Goal: Task Accomplishment & Management: Complete application form

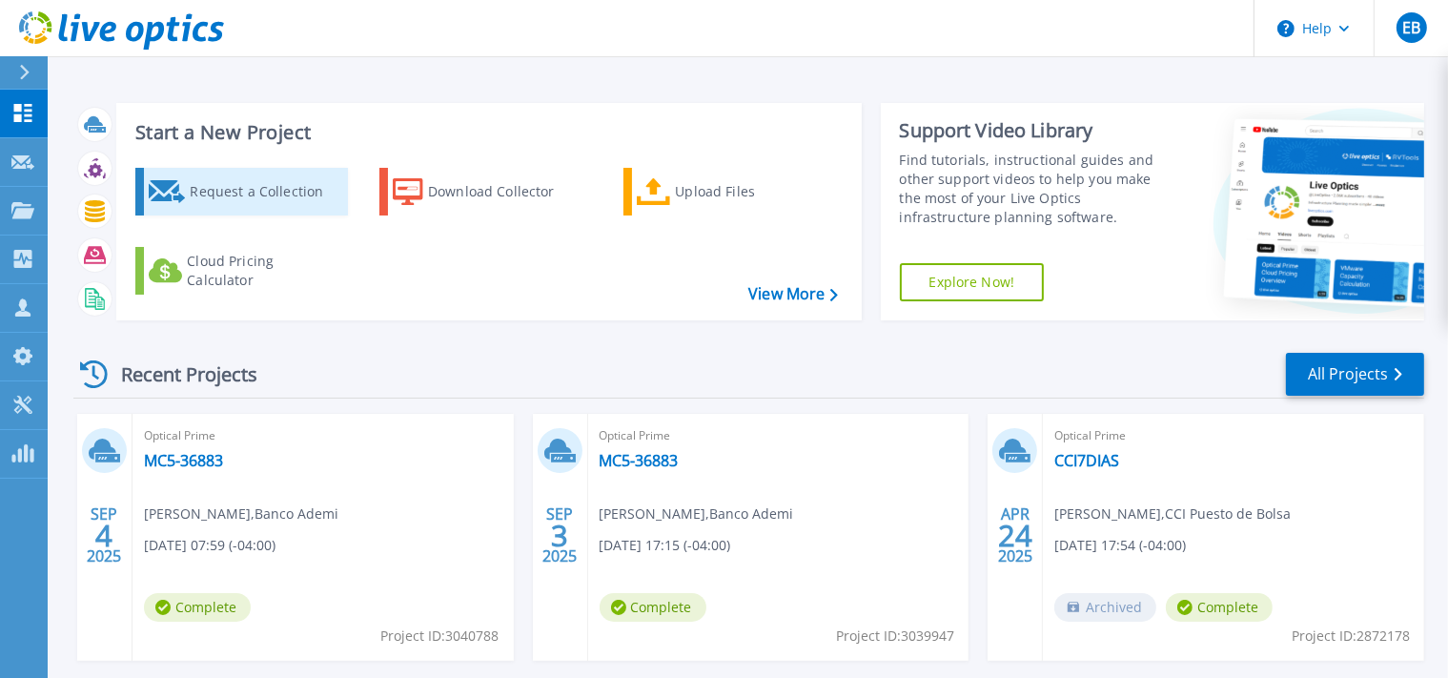
click at [267, 203] on div "Request a Collection" at bounding box center [266, 192] width 153 height 38
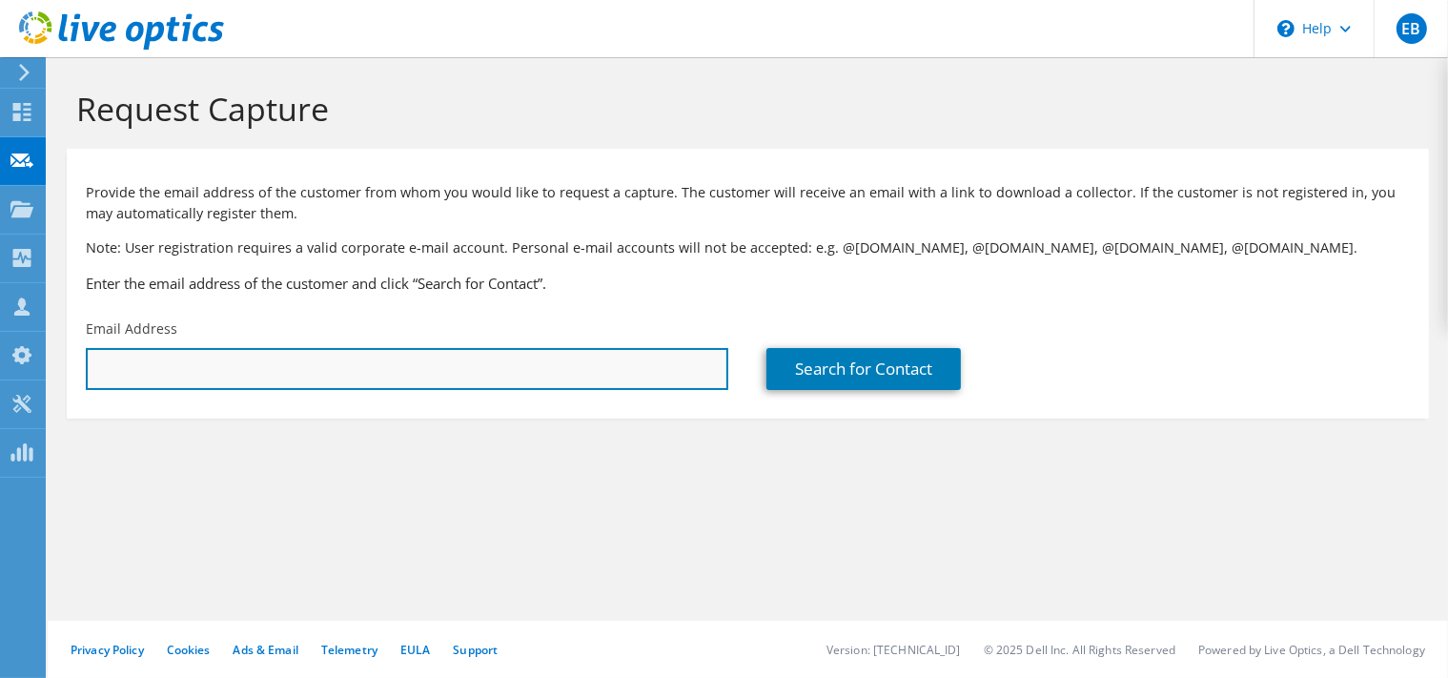
click at [548, 372] on input "text" at bounding box center [407, 369] width 643 height 42
paste input "jsaint-hilaire@ccn.net.do"
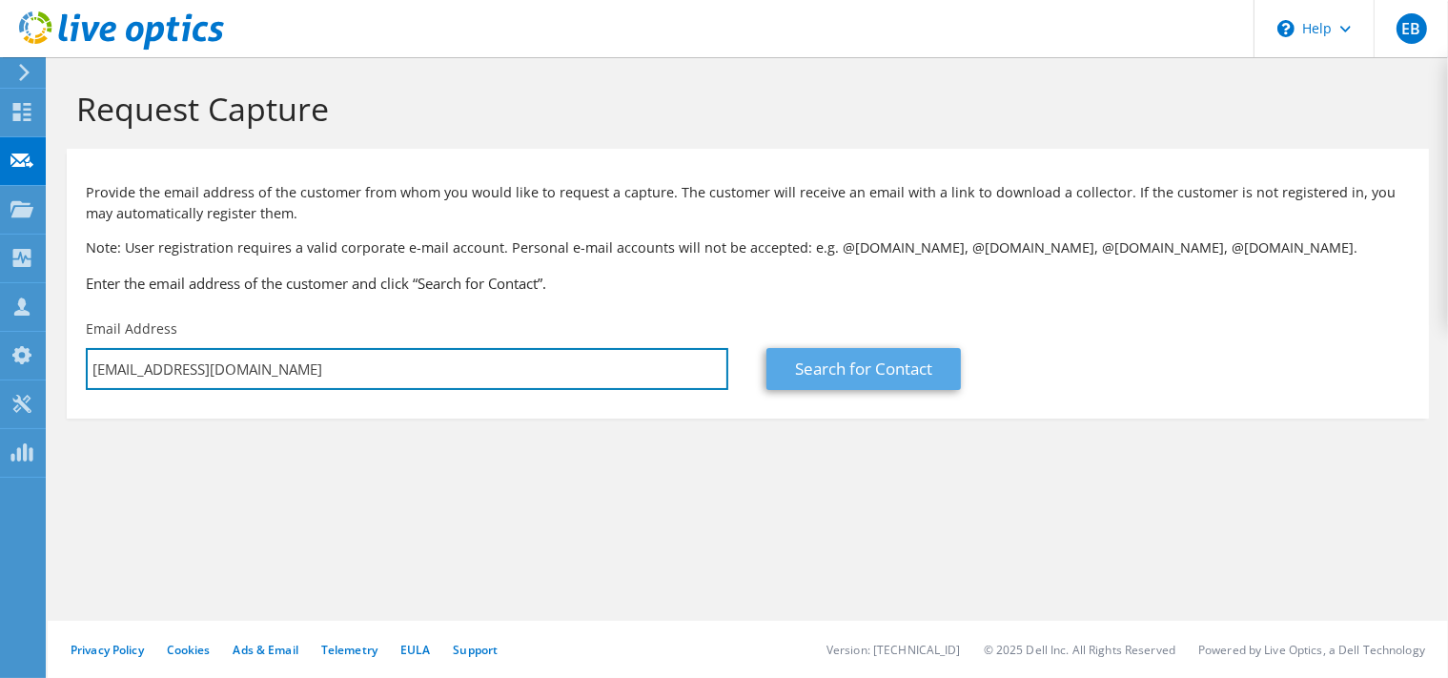
type input "jsaint-hilaire@ccn.net.do"
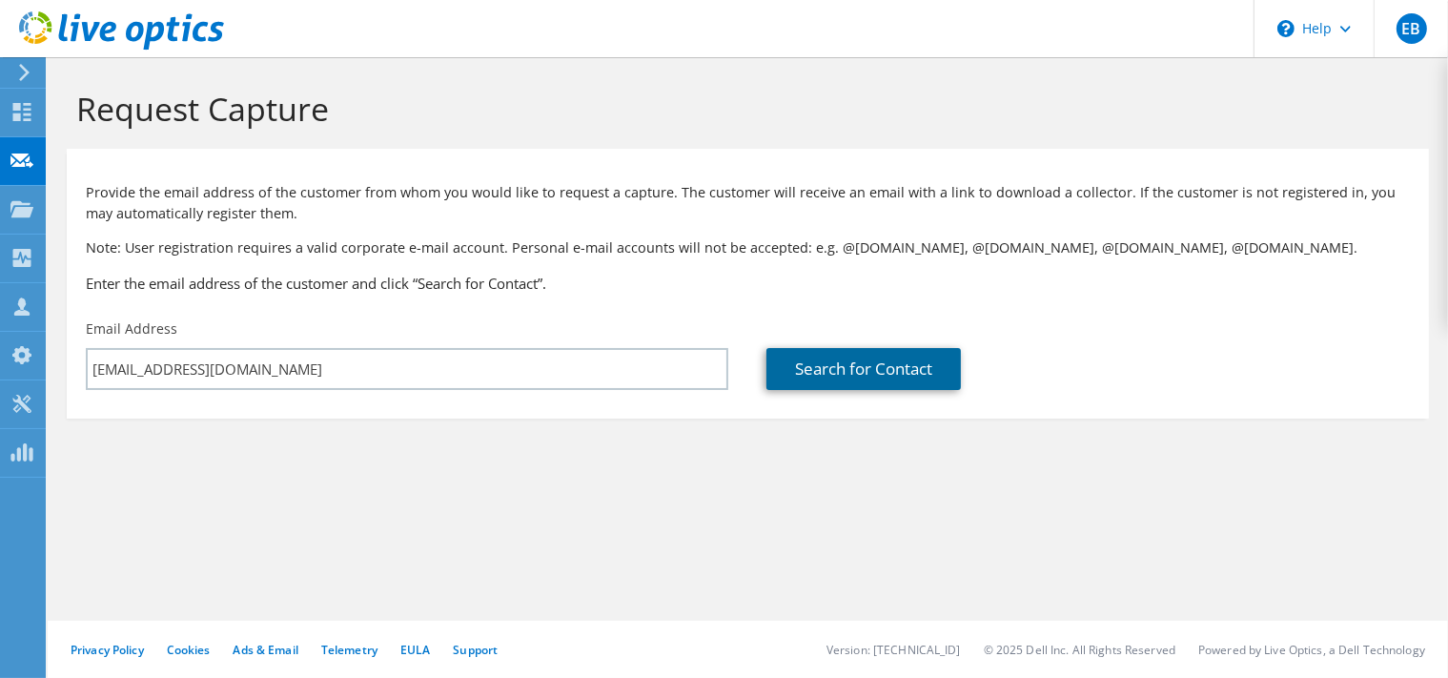
click at [815, 359] on link "Search for Contact" at bounding box center [864, 369] width 195 height 42
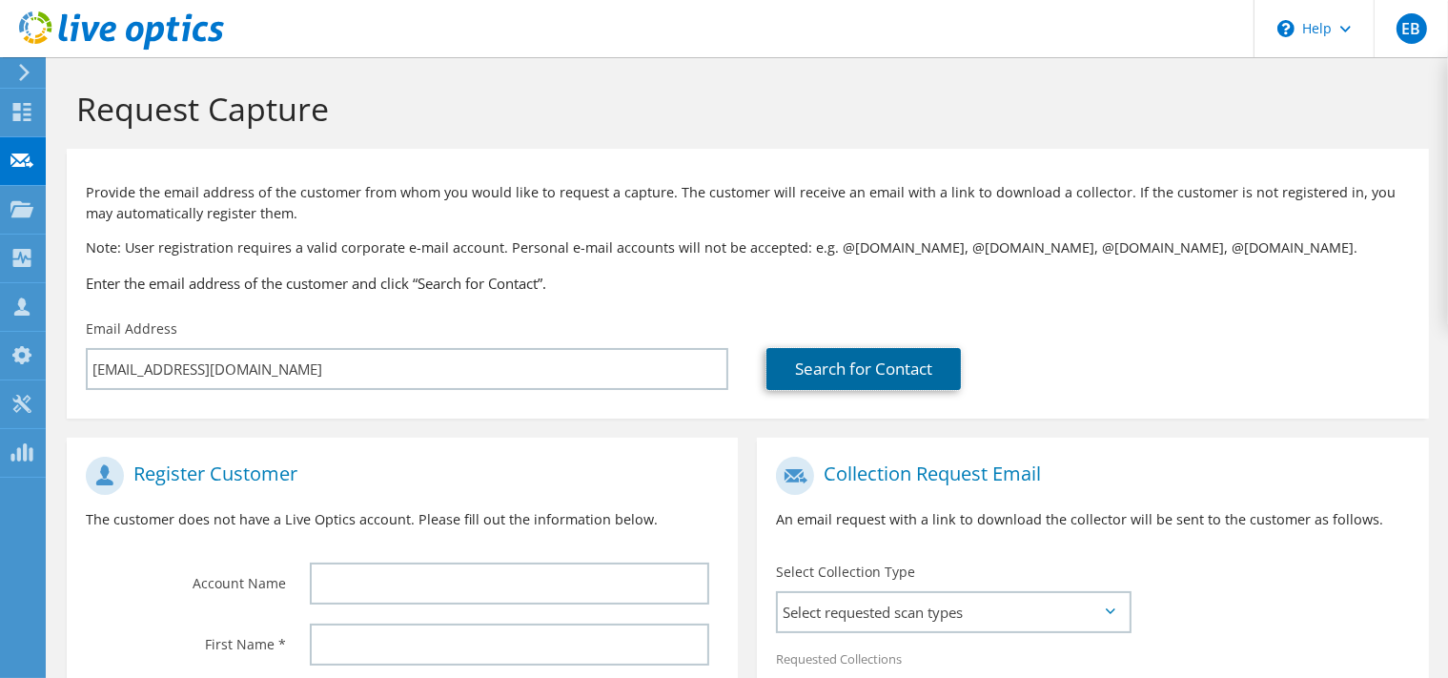
scroll to position [258, 0]
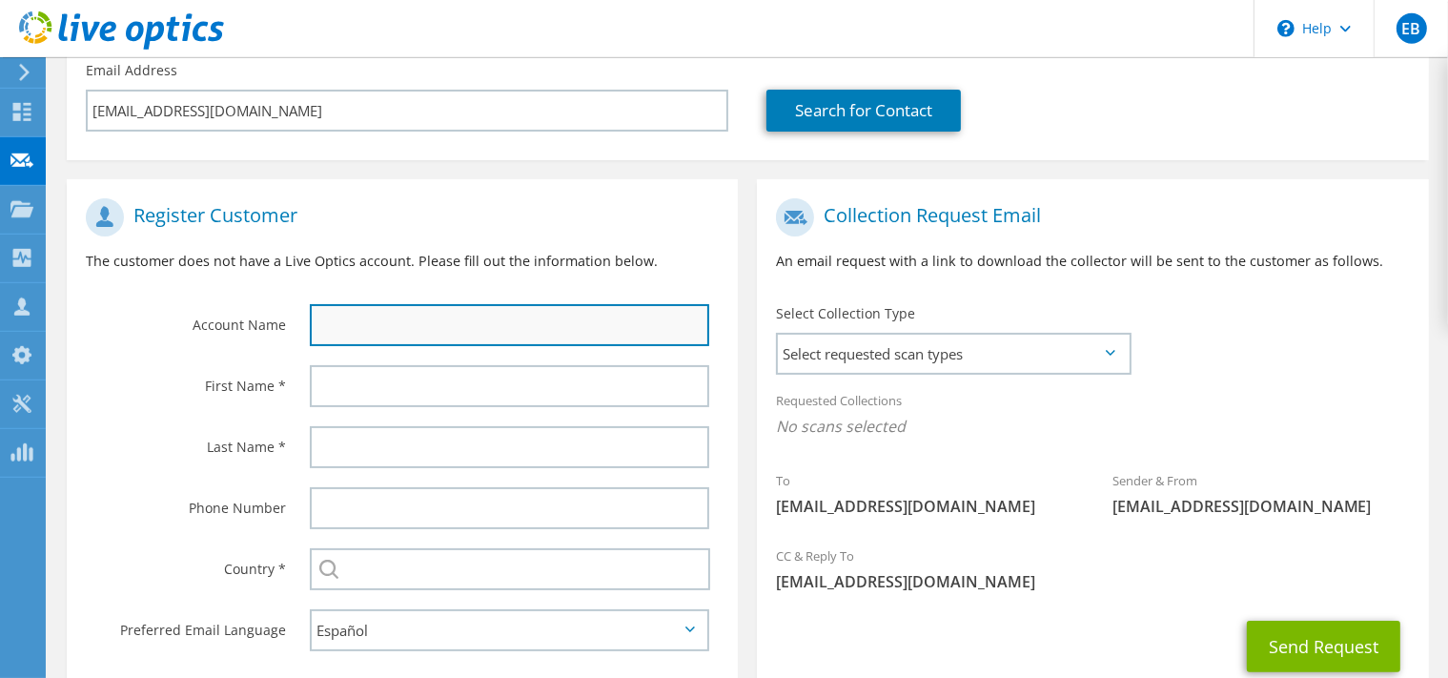
click at [484, 344] on input "text" at bounding box center [510, 325] width 400 height 42
type input "c"
type input "CCN"
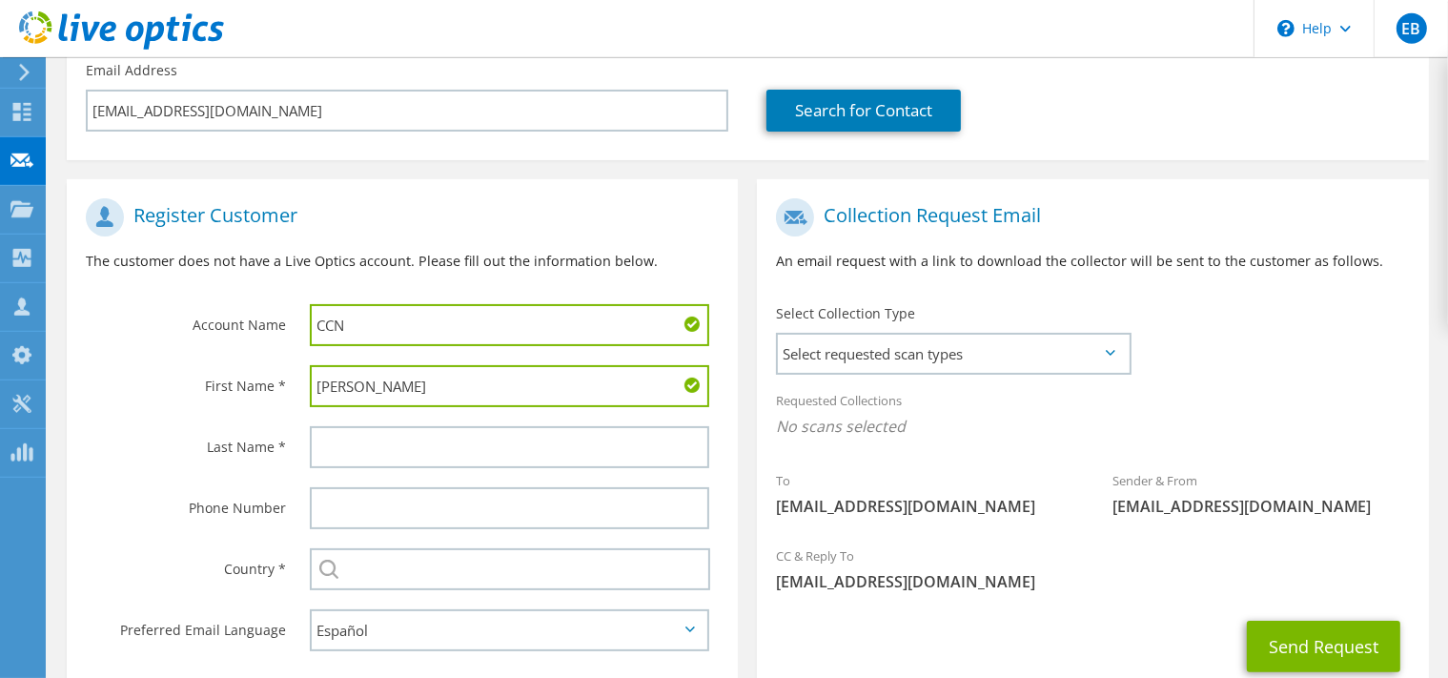
type input "Joan"
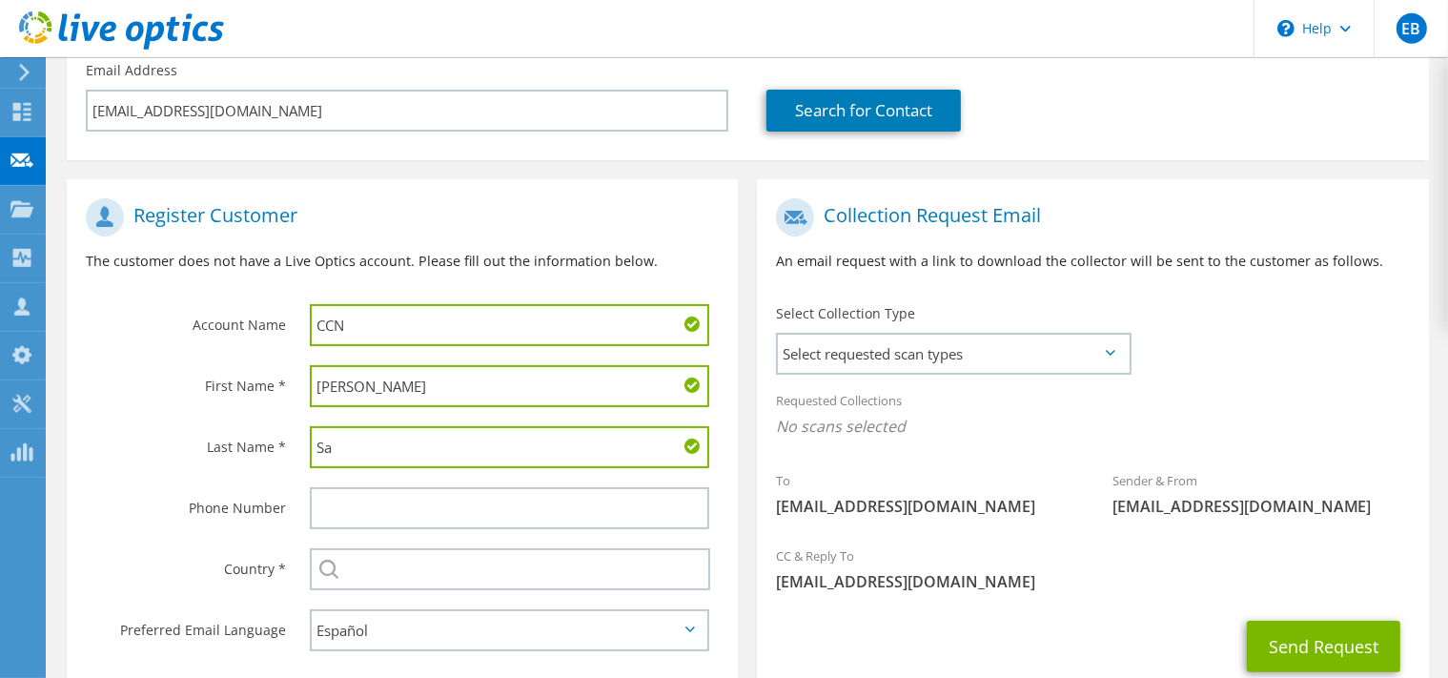
drag, startPoint x: 398, startPoint y: 445, endPoint x: 228, endPoint y: 435, distance: 170.0
click at [310, 435] on input "Sa" at bounding box center [510, 447] width 400 height 42
paste input "AINT-HILAIRE GUZMAN"
type input "SAINT-HILAIRE GUZMAN"
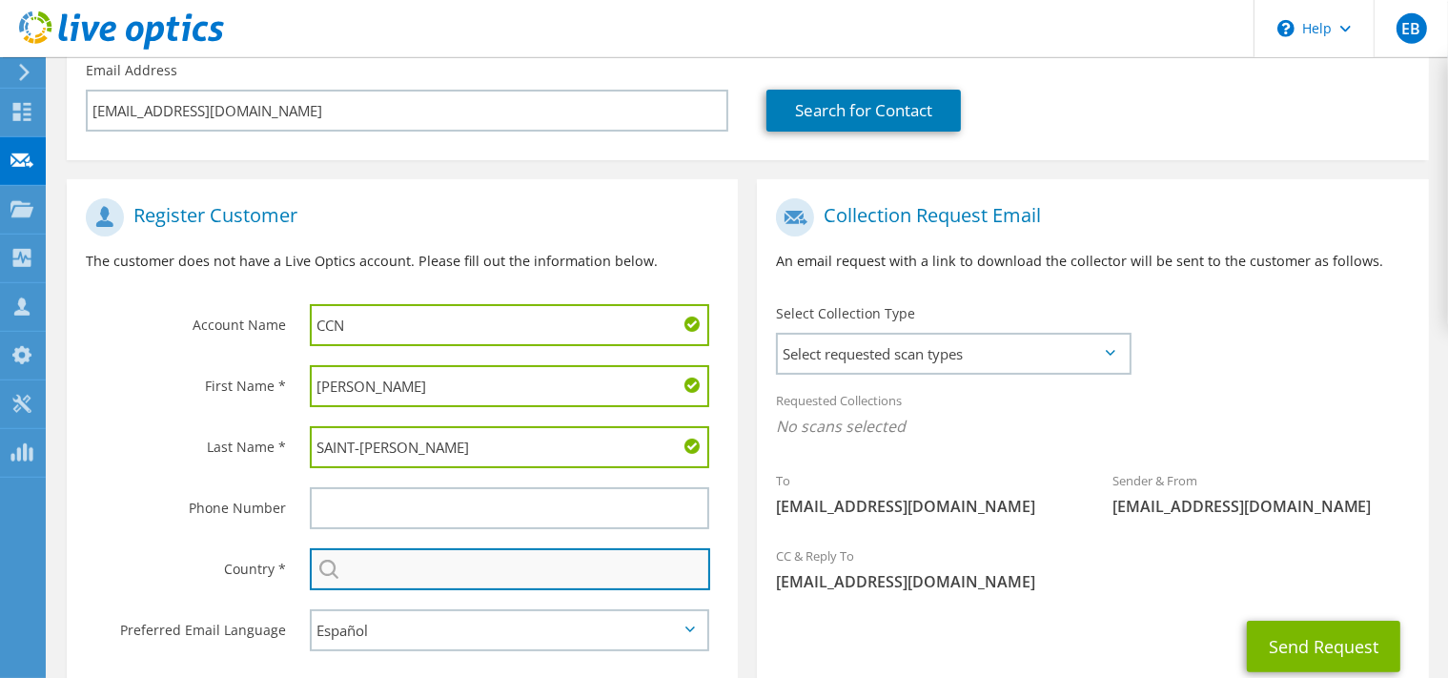
click at [348, 583] on input "text" at bounding box center [510, 569] width 401 height 42
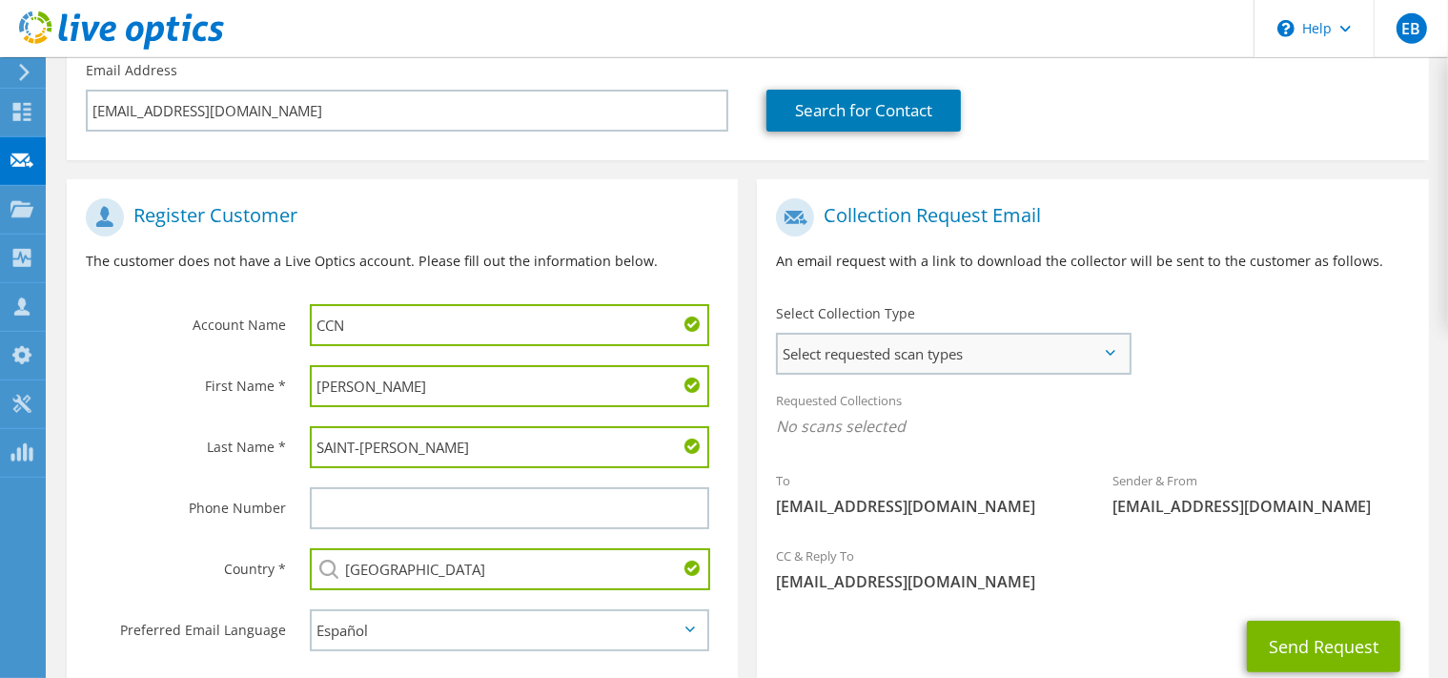
type input "Dominican Republic"
click at [872, 354] on span "Select requested scan types" at bounding box center [953, 354] width 350 height 38
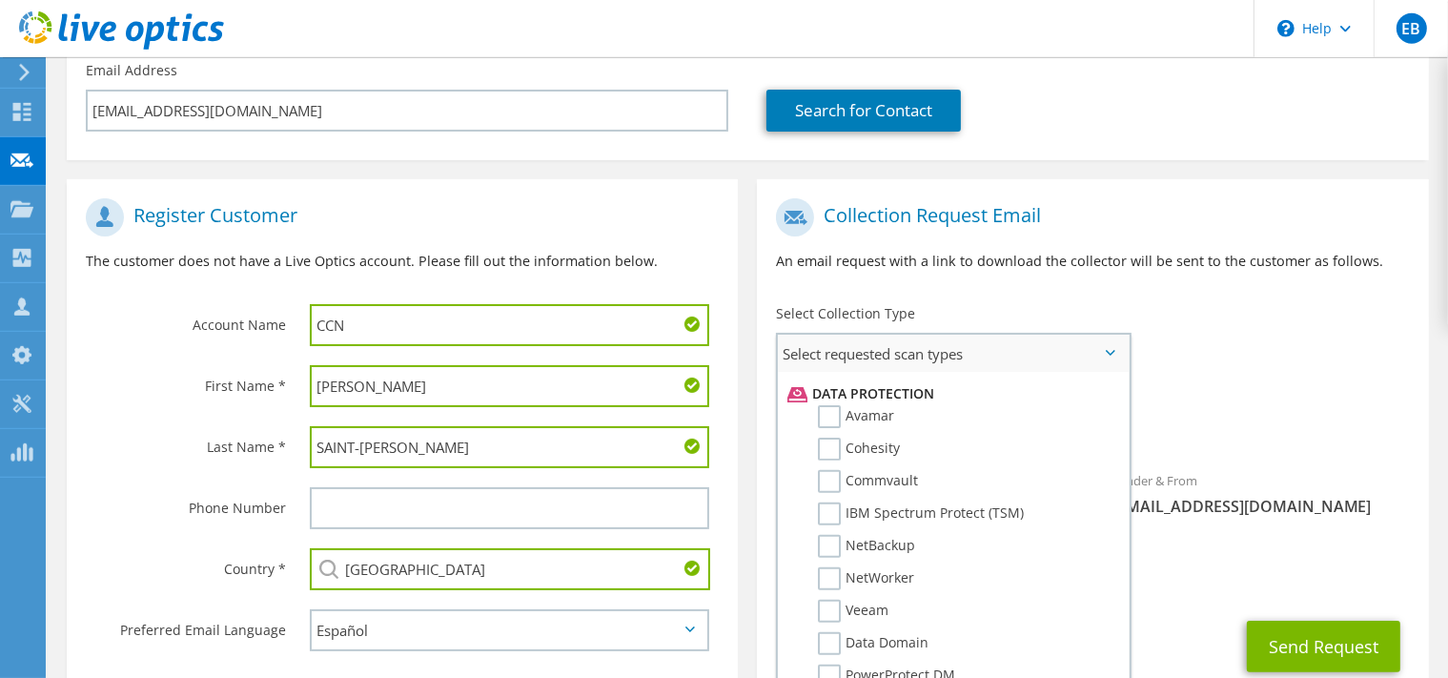
scroll to position [820, 0]
click at [830, 567] on label "NetWorker" at bounding box center [866, 578] width 96 height 23
click at [0, 0] on input "NetWorker" at bounding box center [0, 0] width 0 height 0
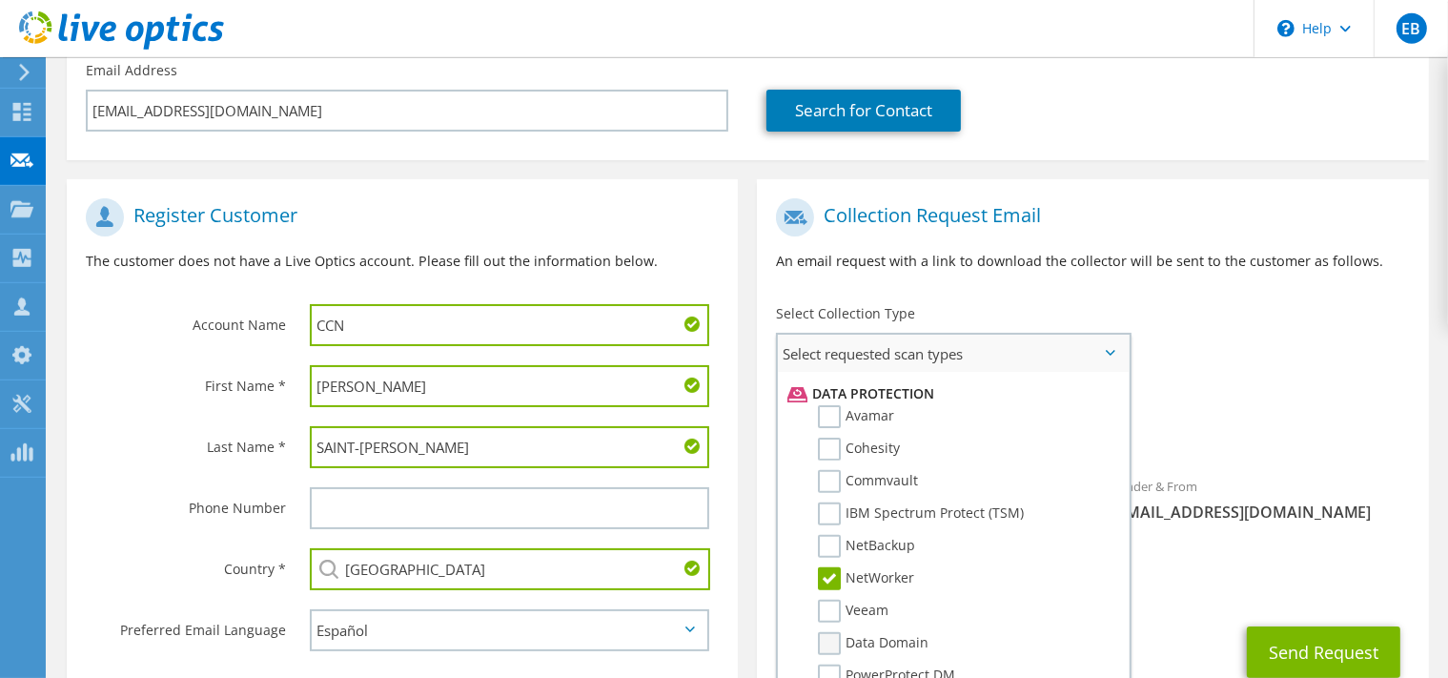
click at [836, 632] on label "Data Domain" at bounding box center [873, 643] width 111 height 23
click at [0, 0] on input "Data Domain" at bounding box center [0, 0] width 0 height 0
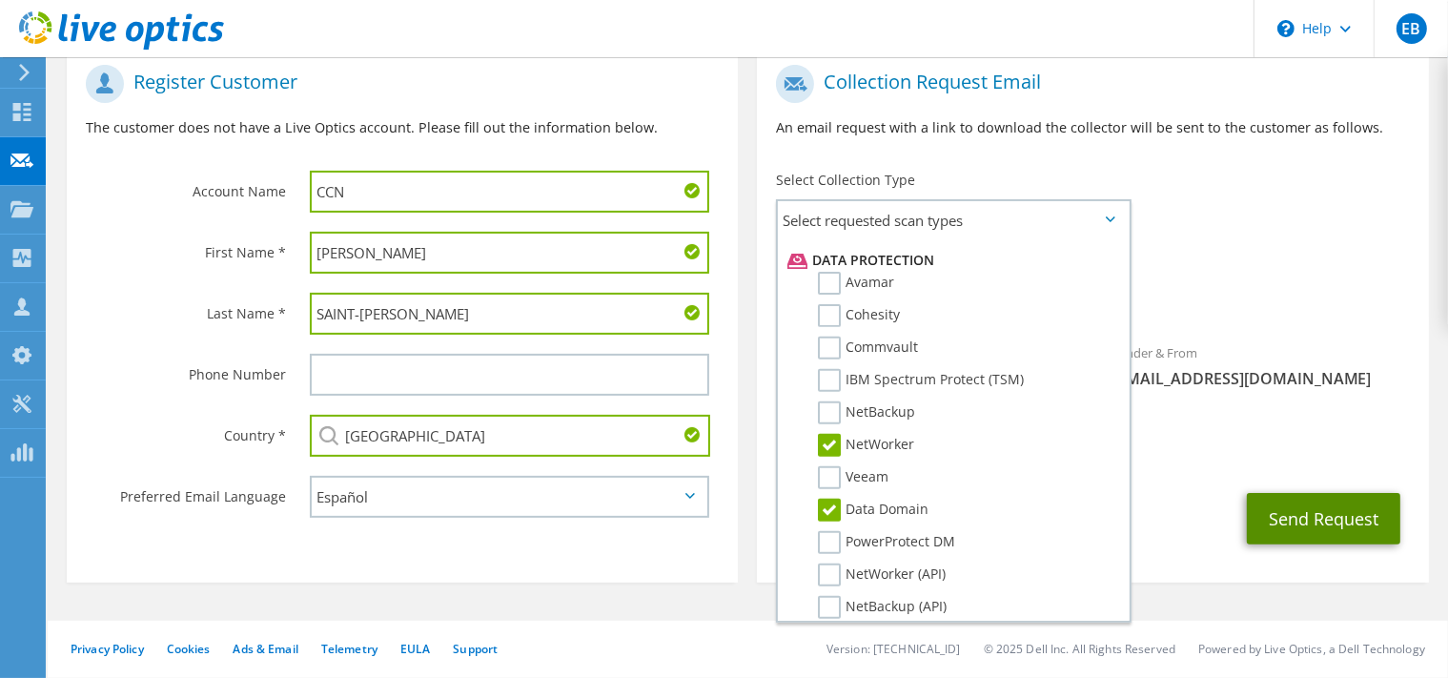
click at [1306, 509] on button "Send Request" at bounding box center [1324, 518] width 154 height 51
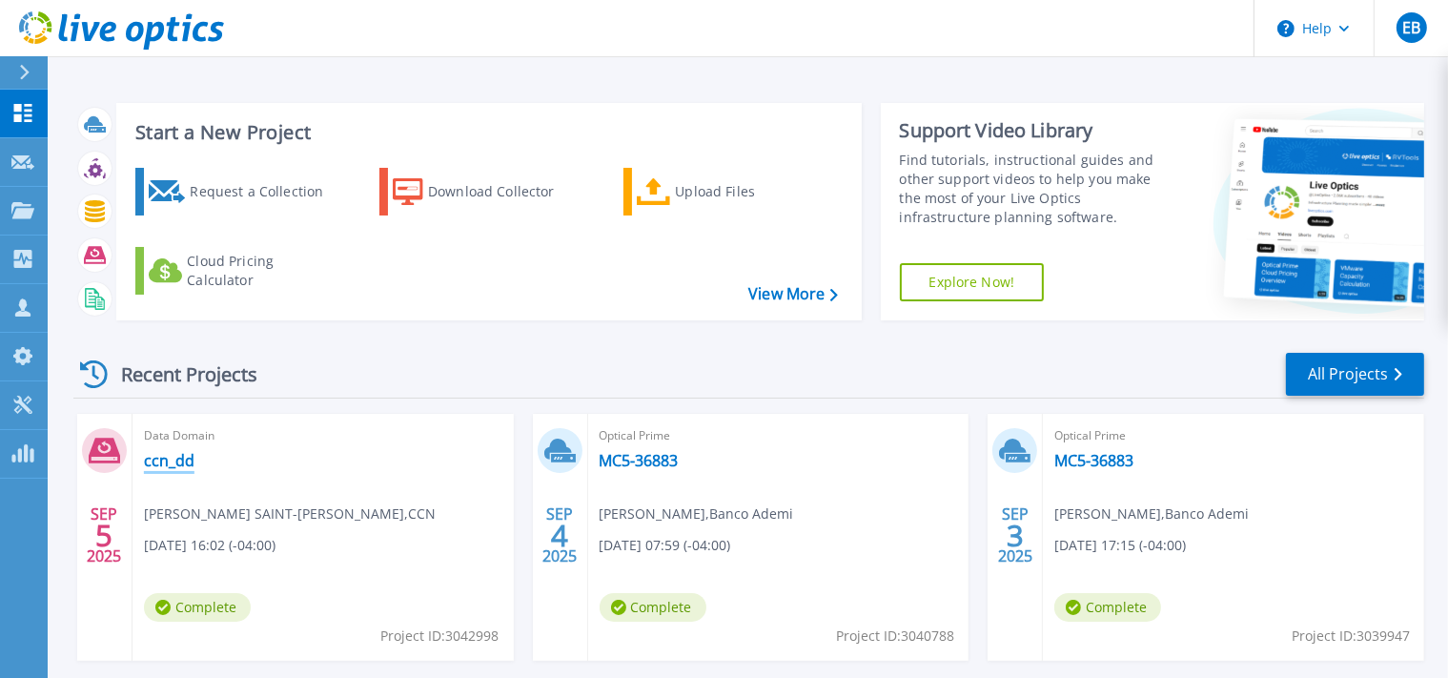
click at [179, 463] on link "ccn_dd" at bounding box center [169, 460] width 51 height 19
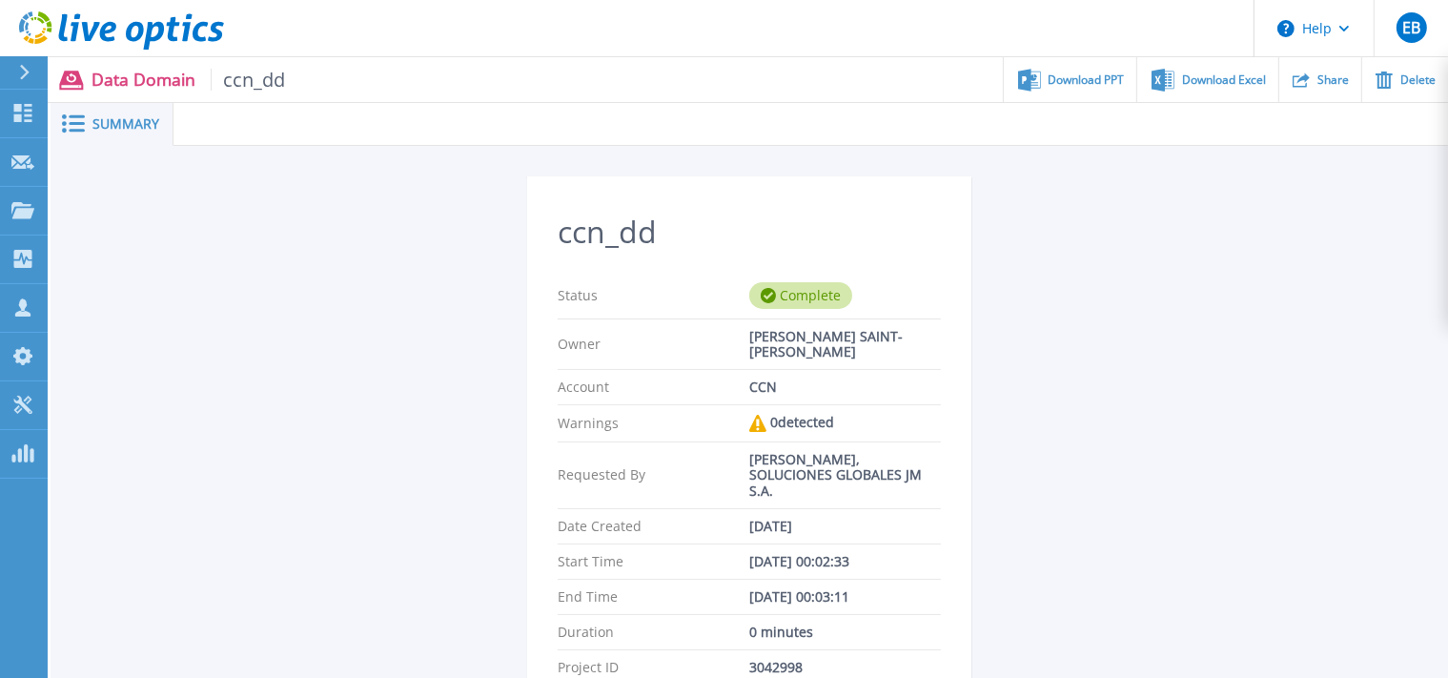
click at [113, 122] on span "Summary" at bounding box center [125, 123] width 67 height 13
click at [85, 122] on icon at bounding box center [73, 123] width 23 height 18
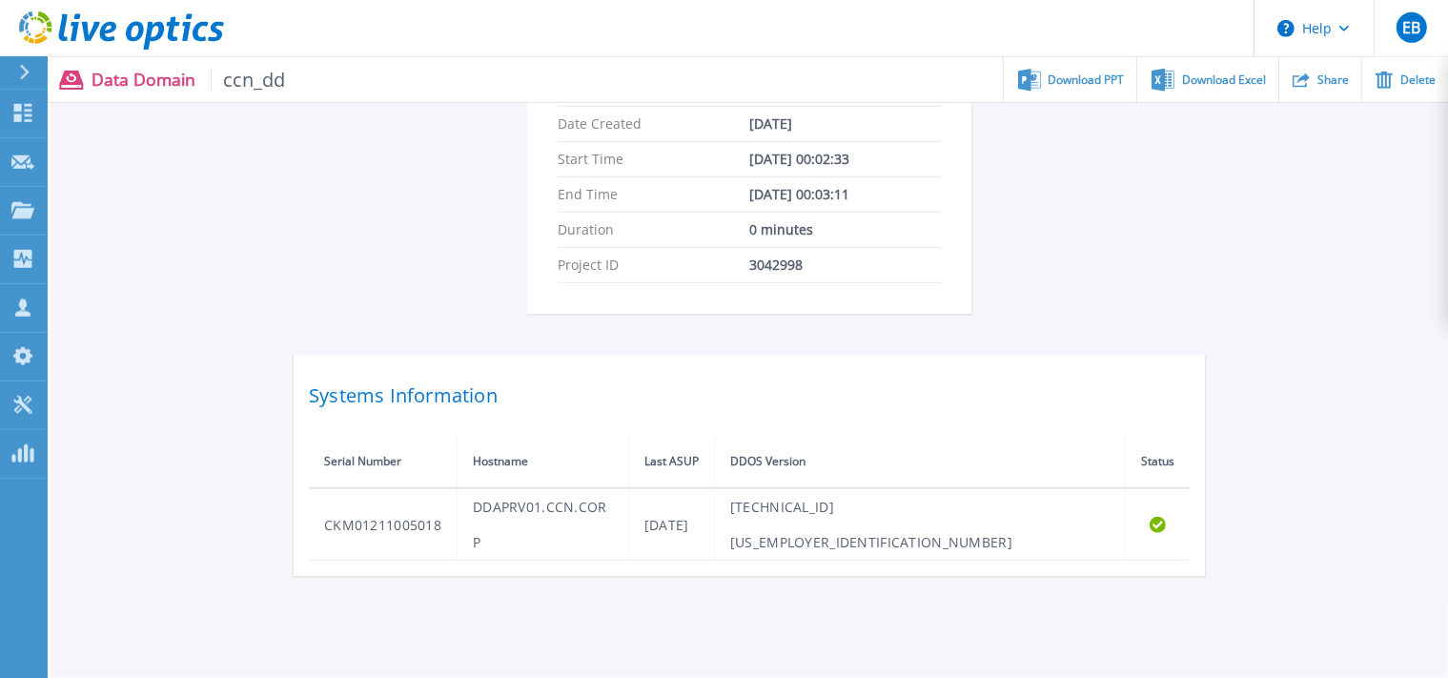
scroll to position [406, 0]
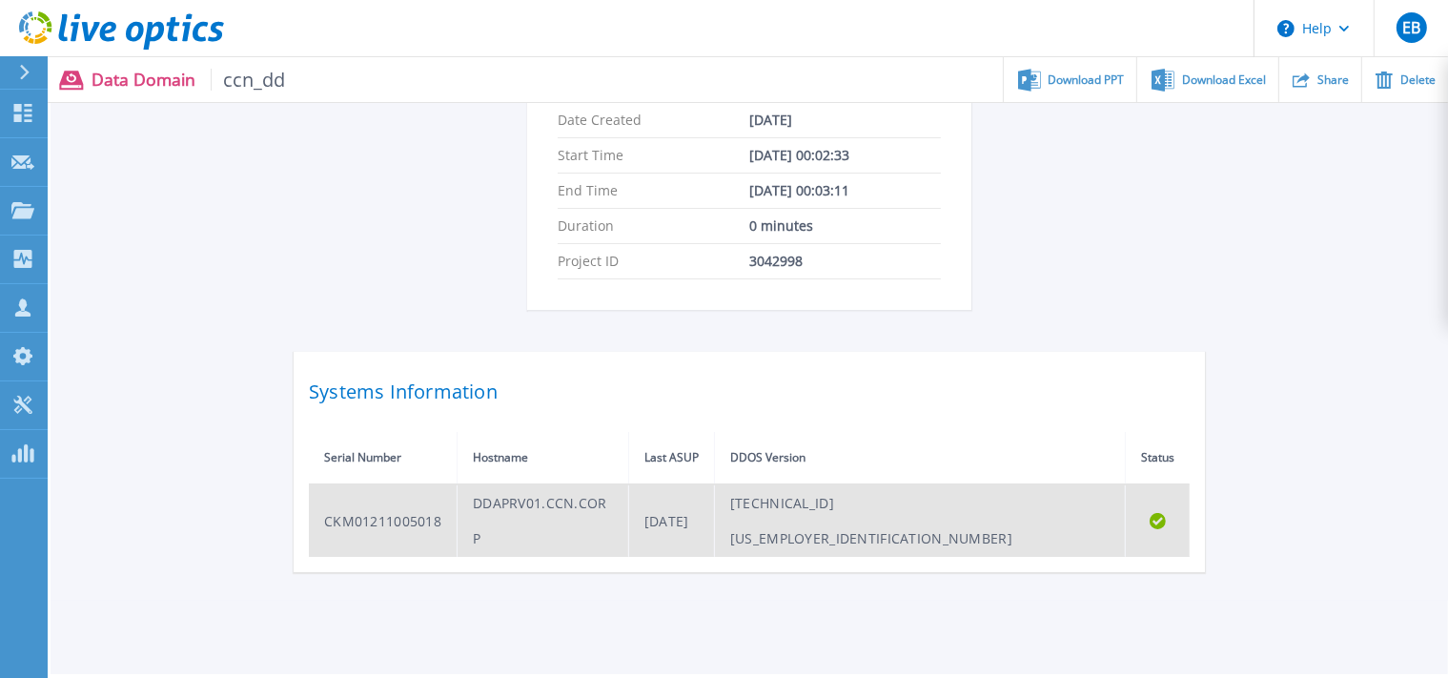
click at [431, 489] on td "CKM01211005018" at bounding box center [383, 520] width 149 height 72
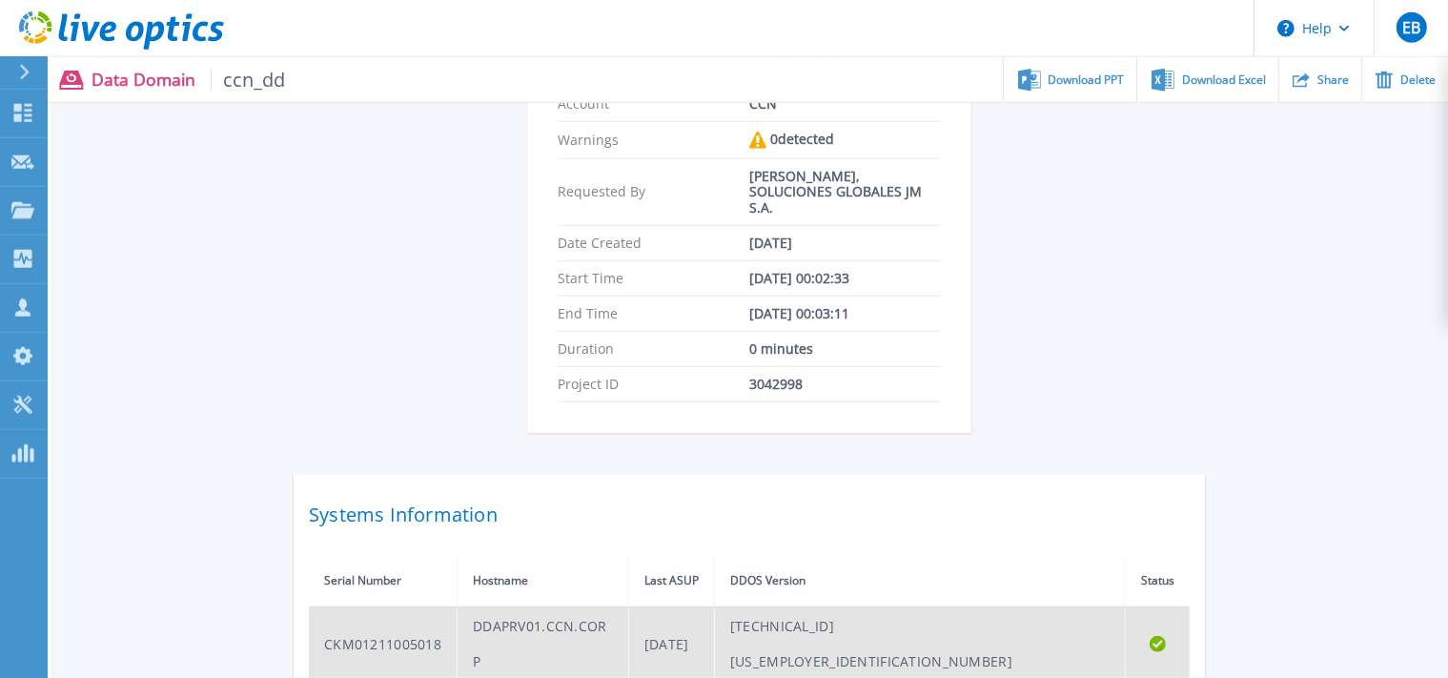
scroll to position [0, 0]
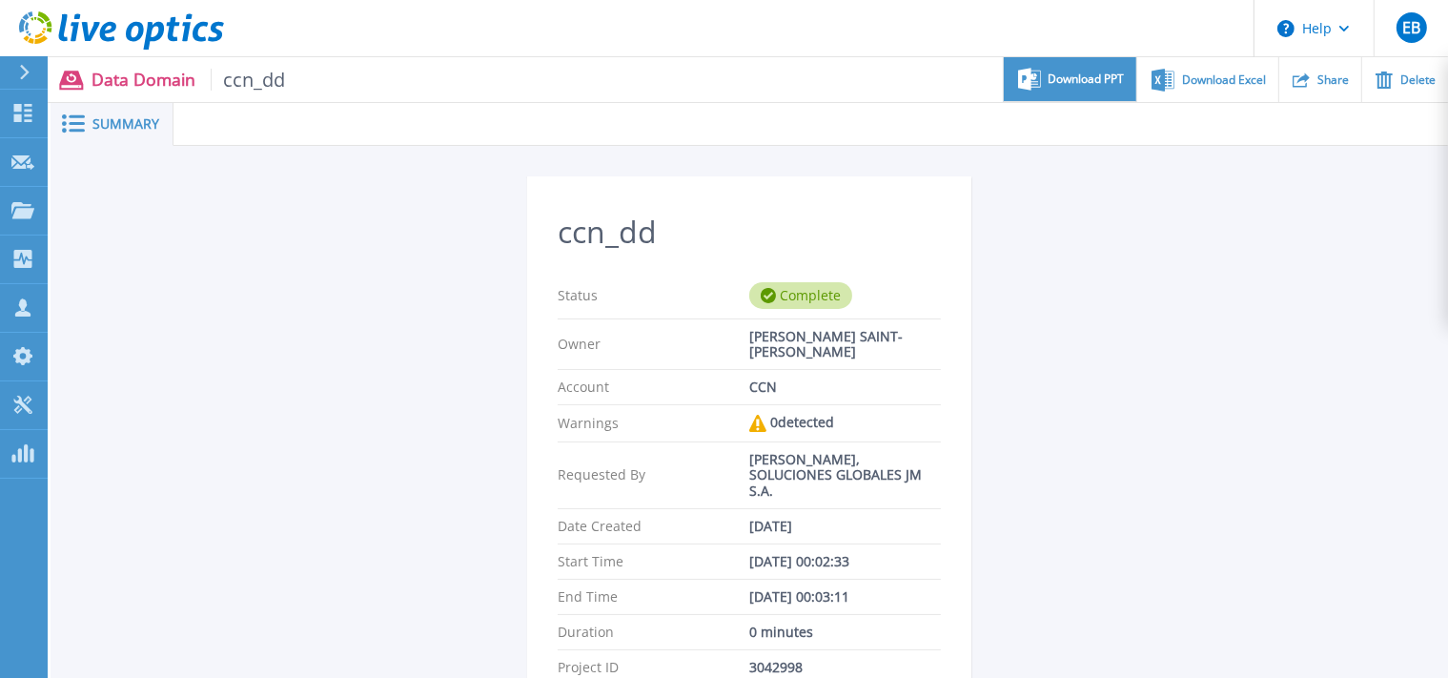
click at [1046, 67] on div "Download PPT" at bounding box center [1070, 79] width 133 height 45
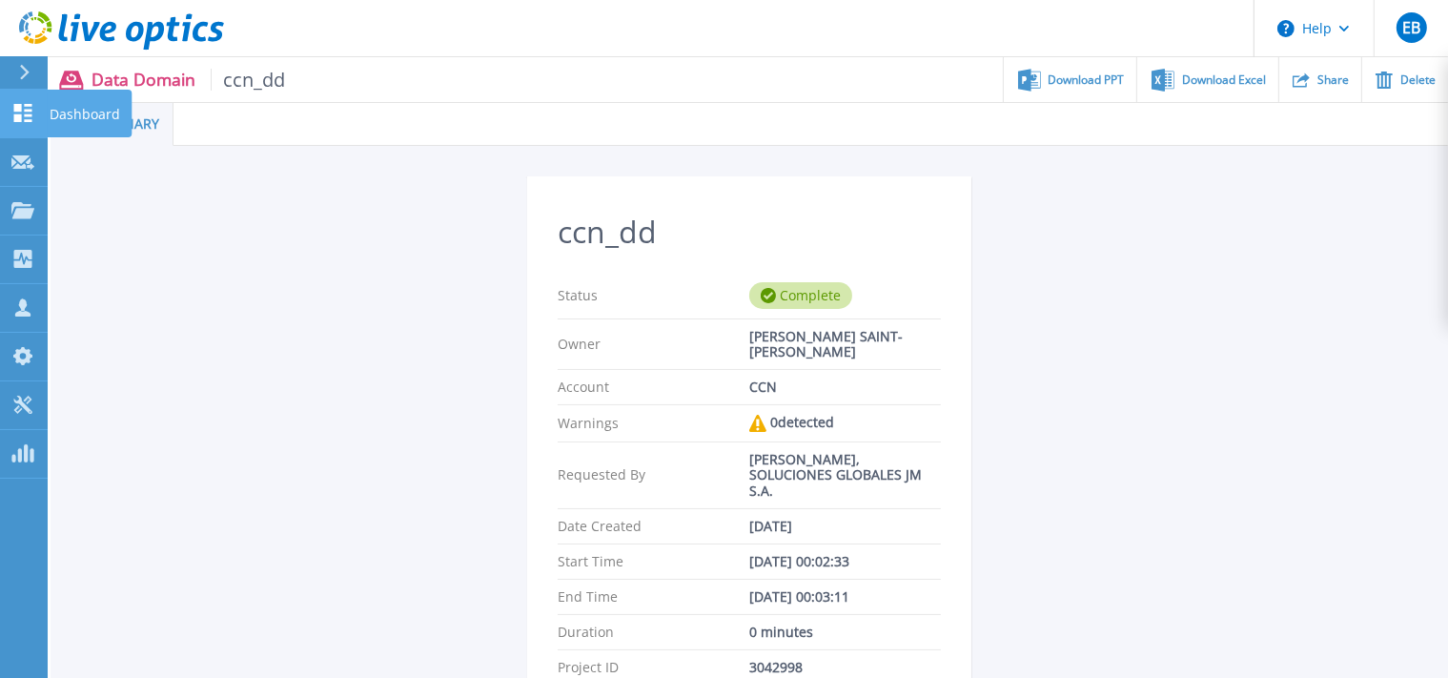
click at [31, 105] on icon at bounding box center [23, 113] width 18 height 18
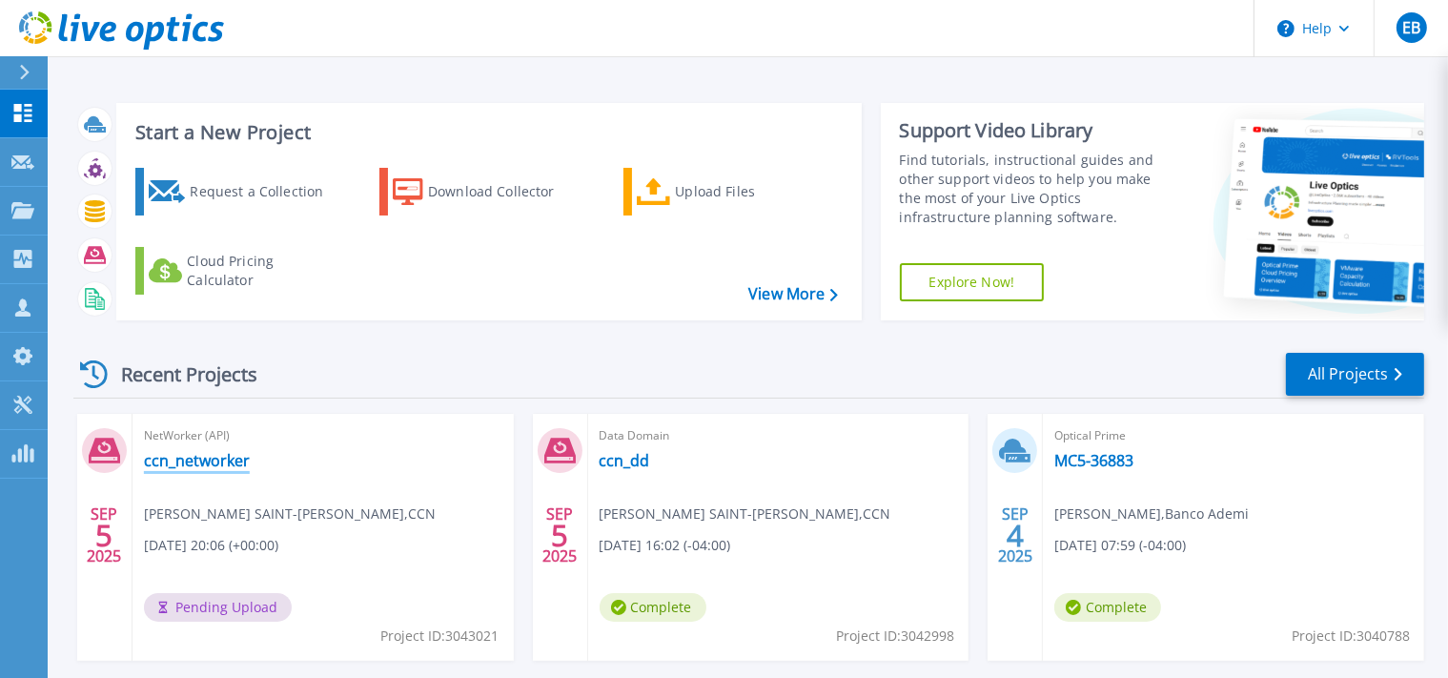
click at [215, 457] on link "ccn_networker" at bounding box center [197, 460] width 106 height 19
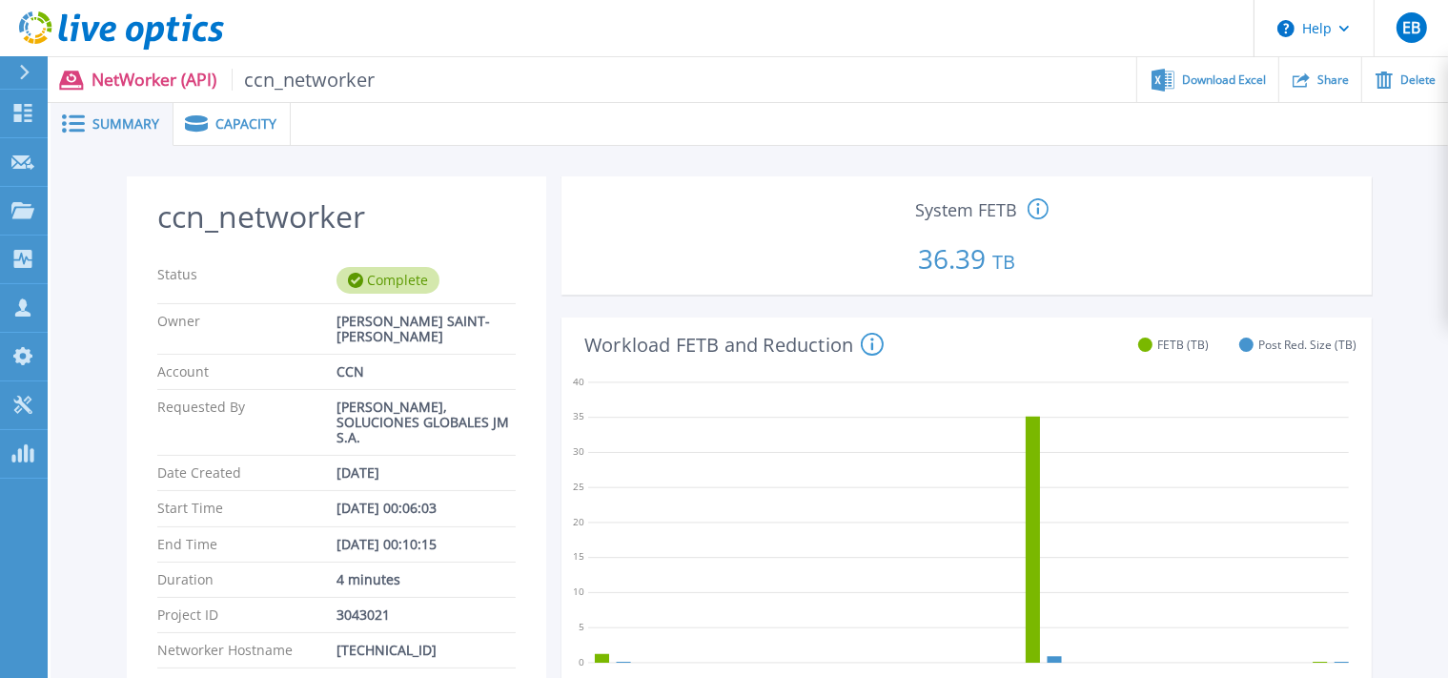
click at [937, 259] on p "36.39 TB" at bounding box center [966, 254] width 795 height 65
click at [1035, 209] on icon at bounding box center [1038, 209] width 21 height 23
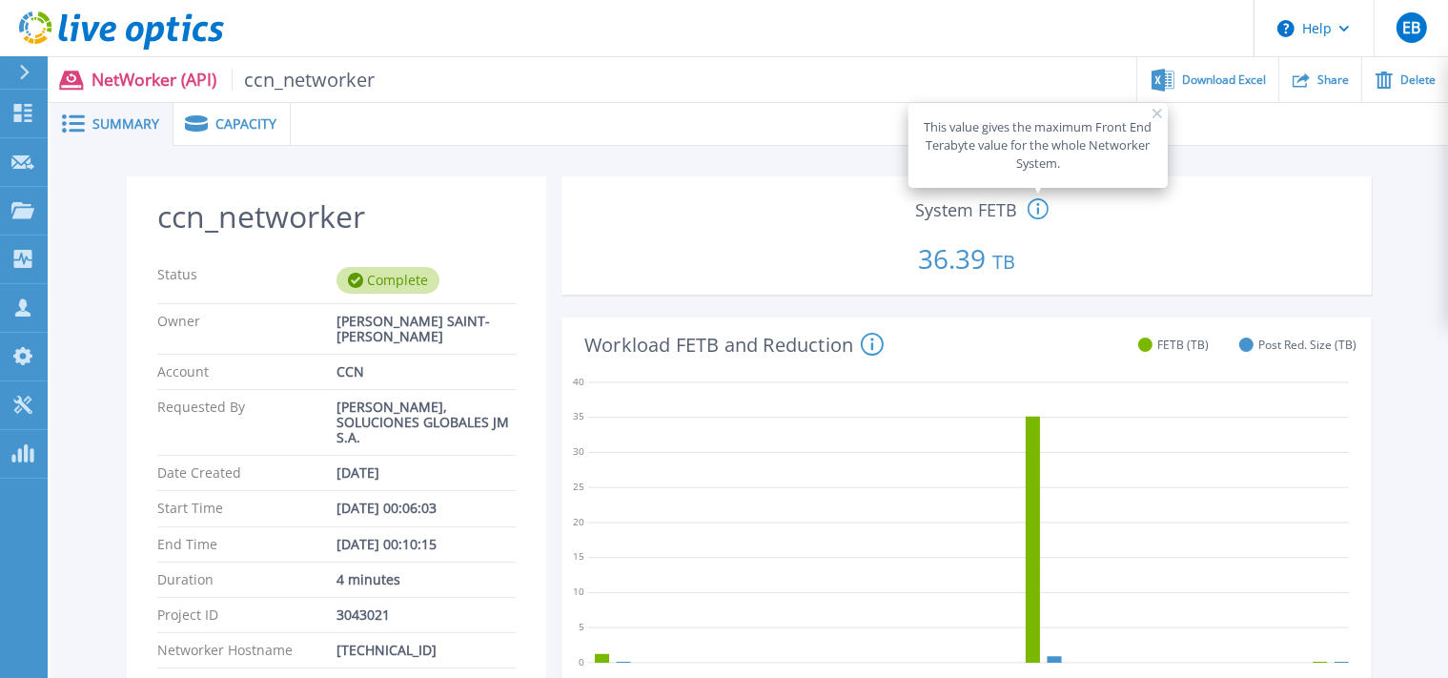
click at [249, 114] on div "Capacity" at bounding box center [232, 124] width 117 height 43
